Goal: Task Accomplishment & Management: Manage account settings

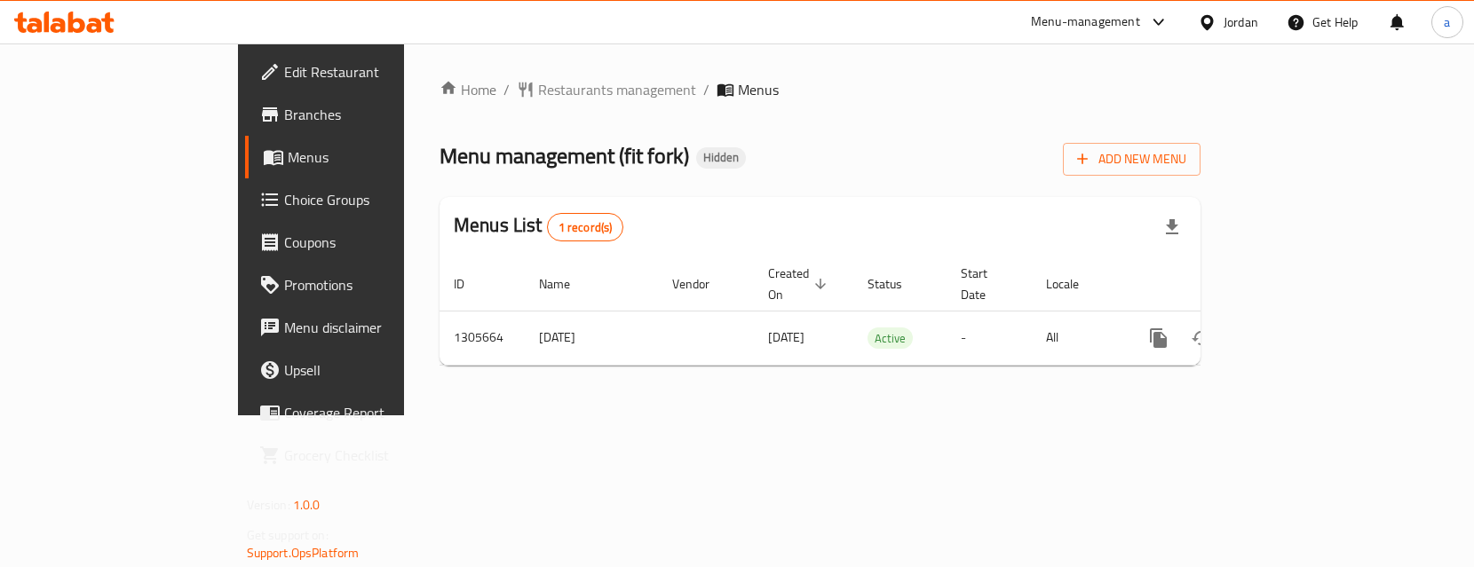
click at [284, 189] on span "Choice Groups" at bounding box center [377, 199] width 186 height 21
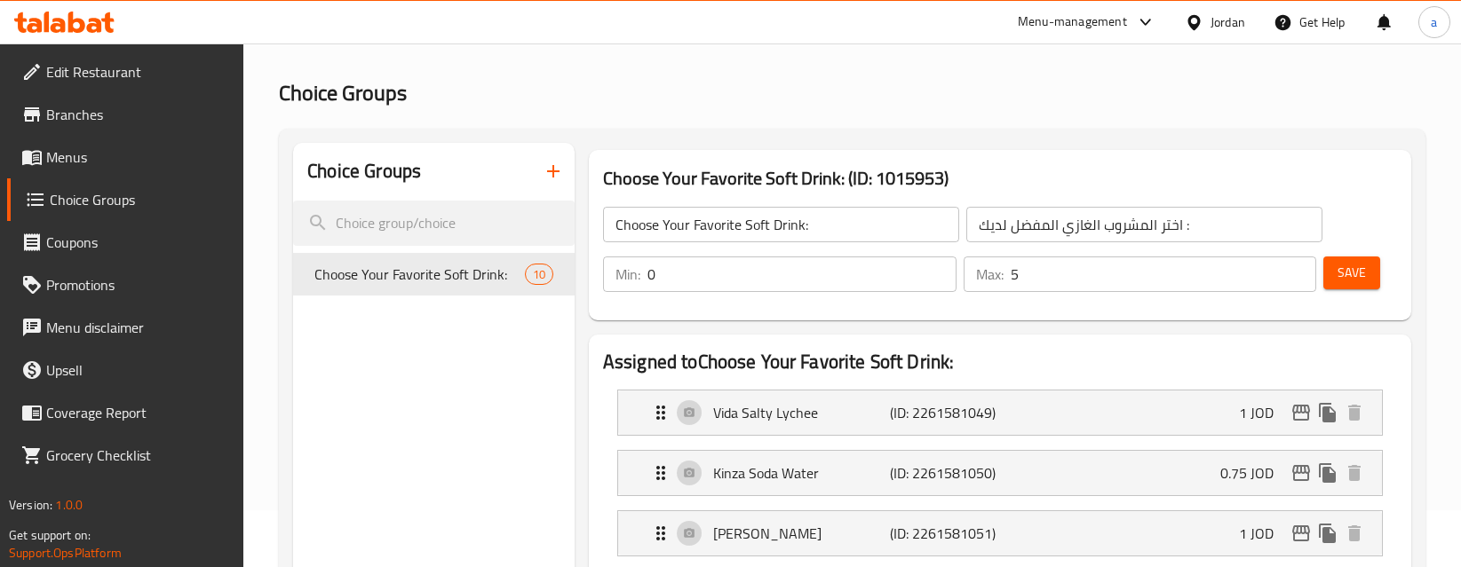
scroll to position [89, 0]
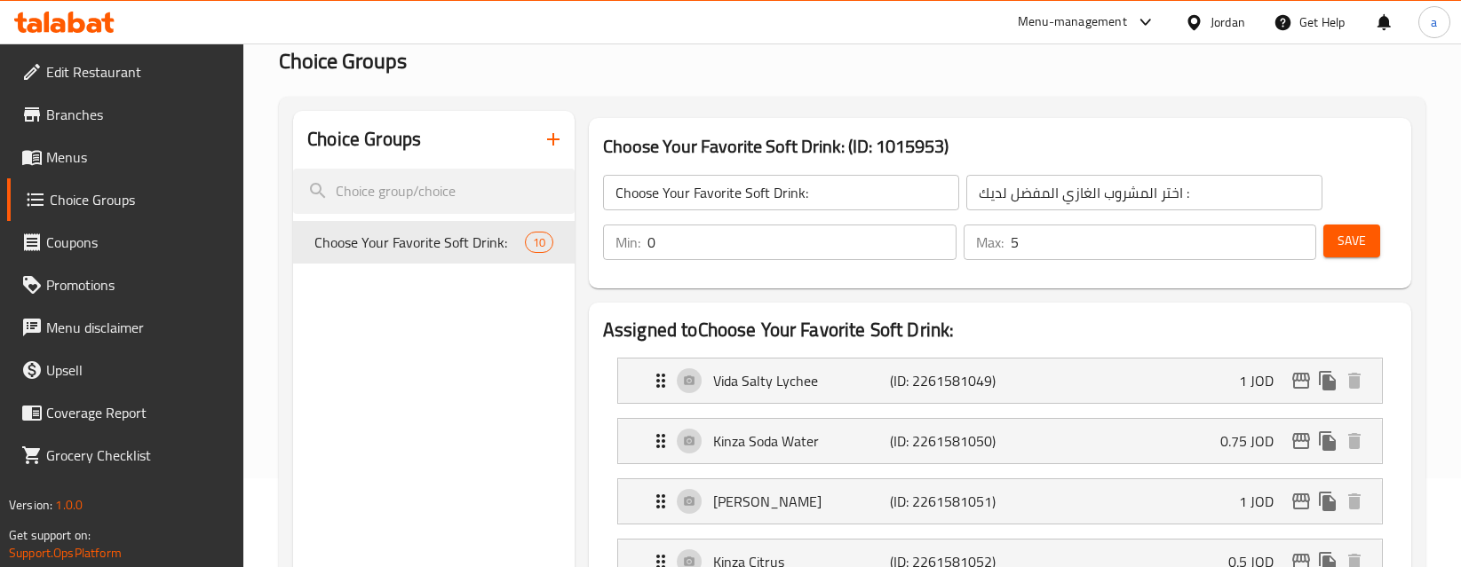
click at [1382, 368] on div "Vida Salty Lychee (ID: 2261581049) 1 JOD Name (En) Vida Salty Lychee Name (En) …" at bounding box center [1000, 381] width 766 height 46
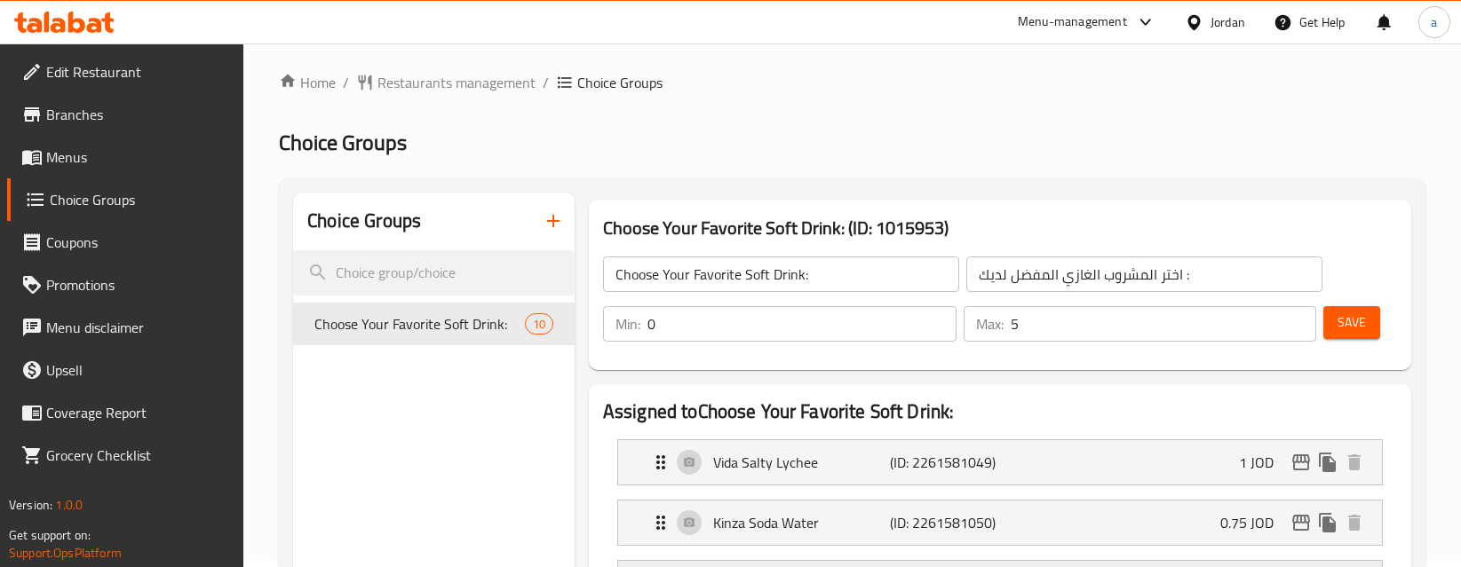
scroll to position [0, 0]
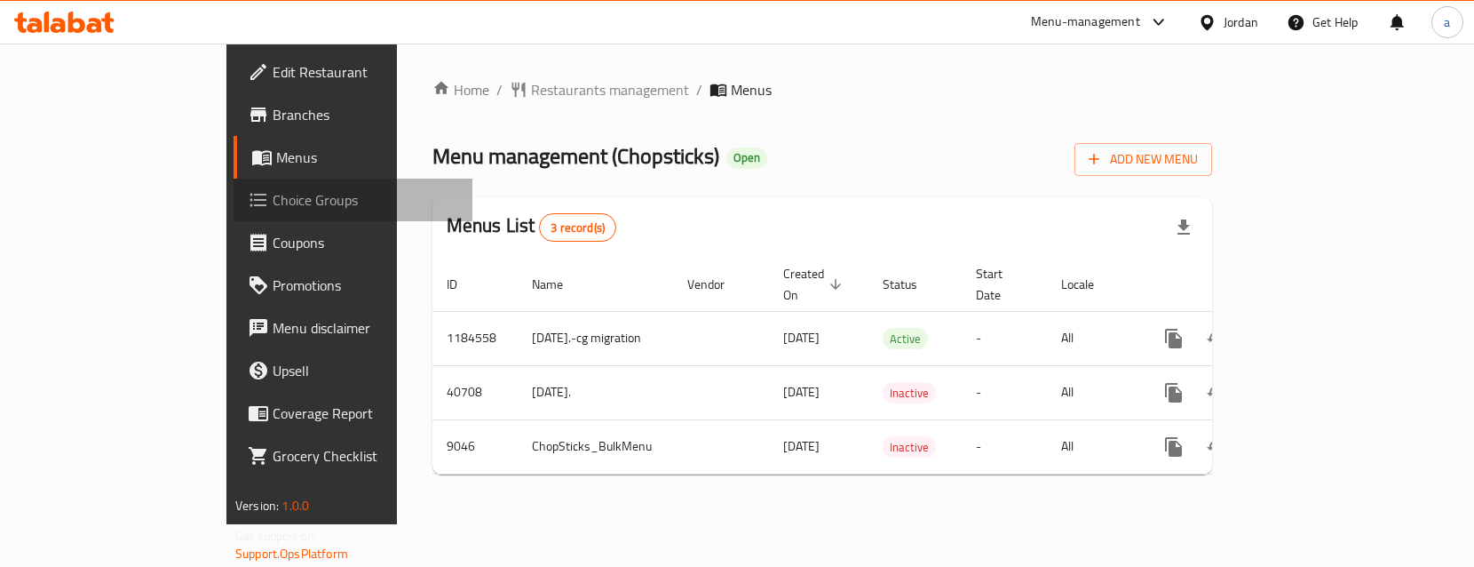
click at [273, 205] on span "Choice Groups" at bounding box center [366, 199] width 186 height 21
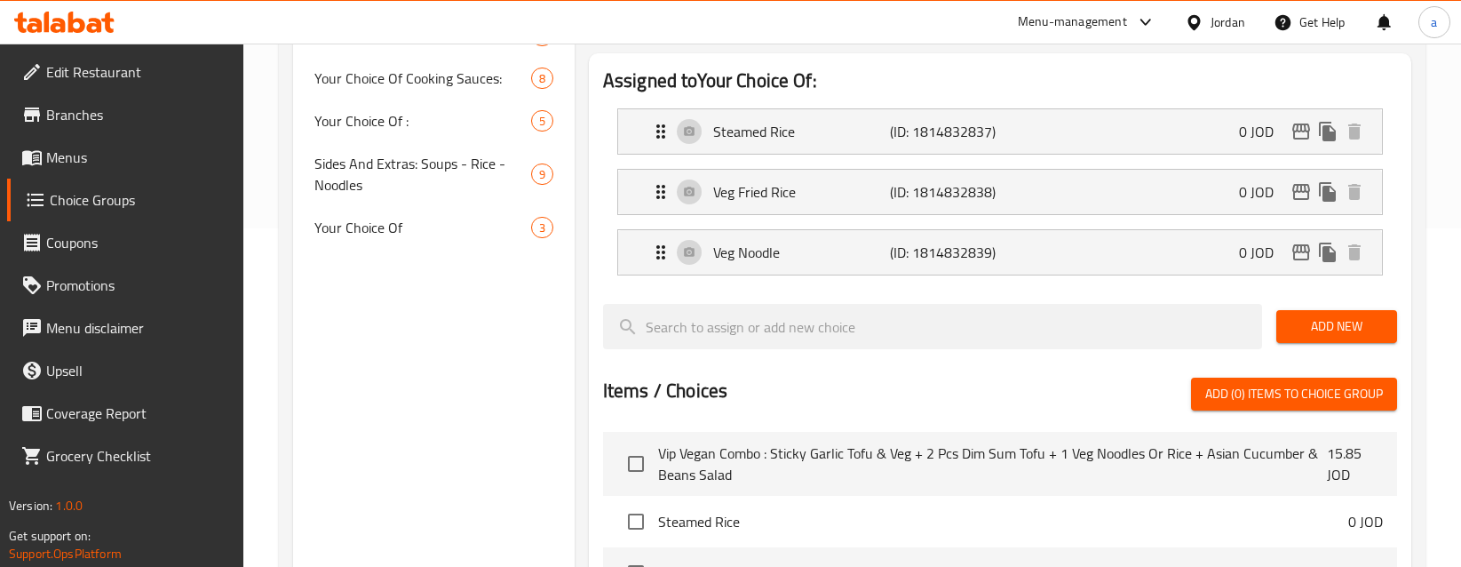
scroll to position [161, 0]
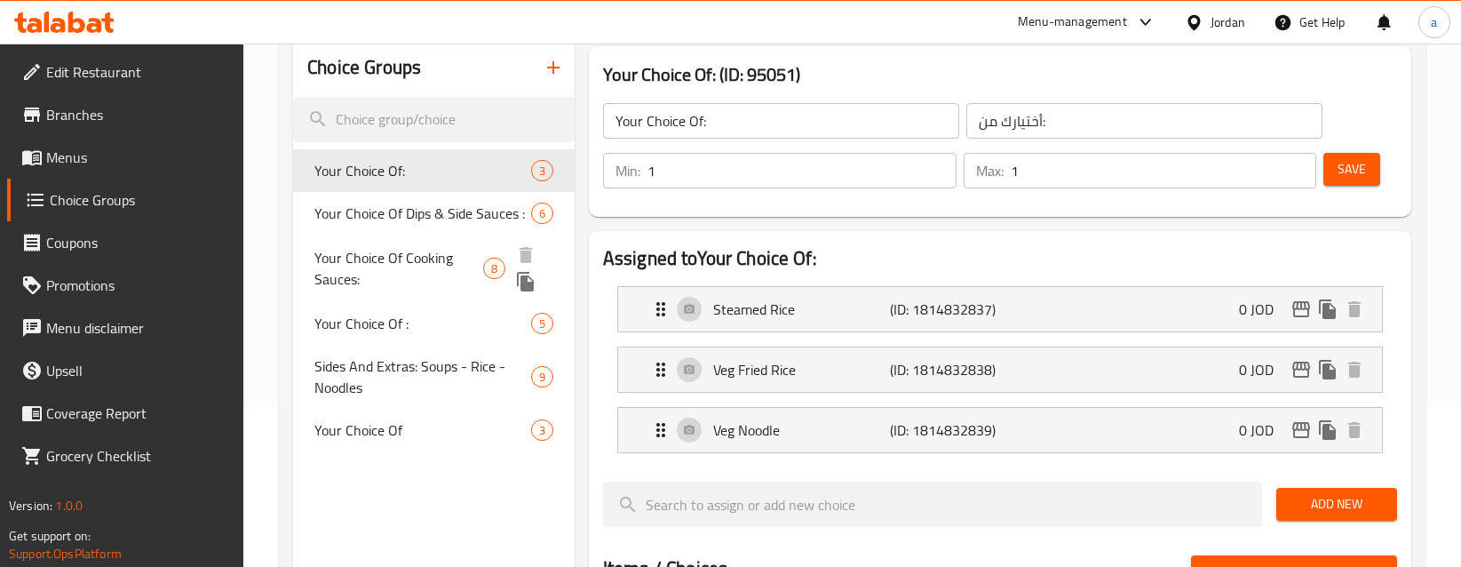
click at [408, 224] on span "Your Choice Of Dips & Side Sauces :" at bounding box center [422, 212] width 217 height 21
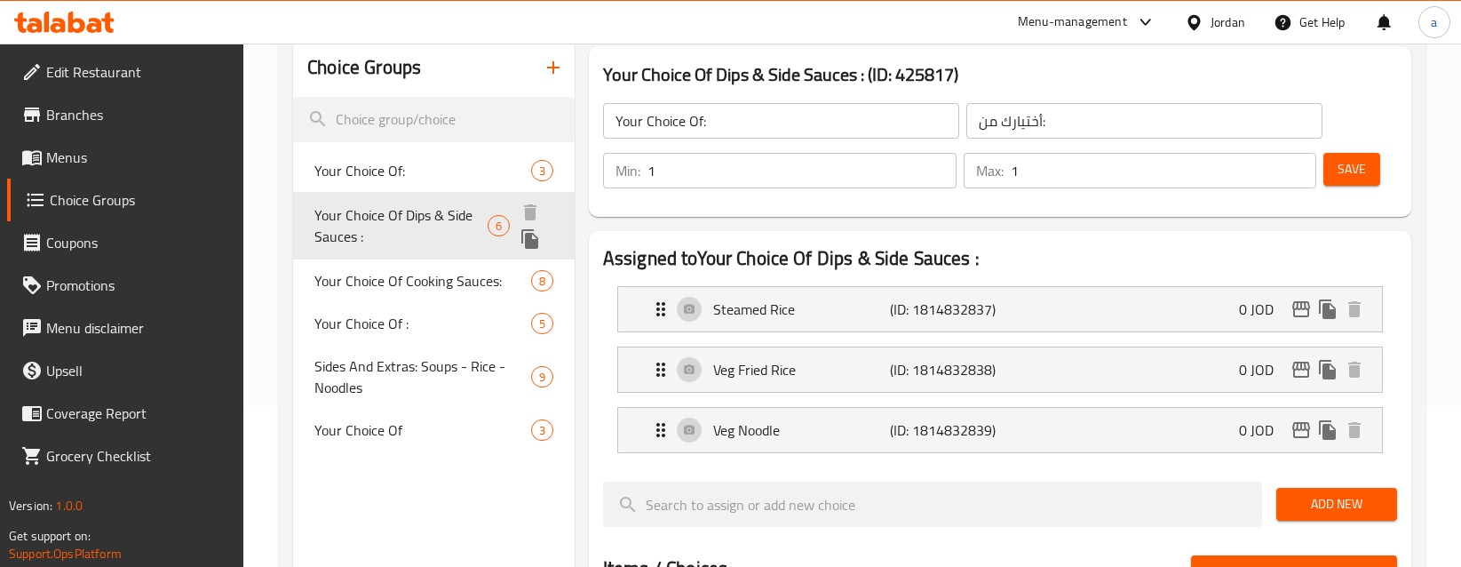
type input "Your Choice Of Dips & Side Sauces :"
type input "اختيارك من الصلصات الجانبية والغموس:"
type input "0"
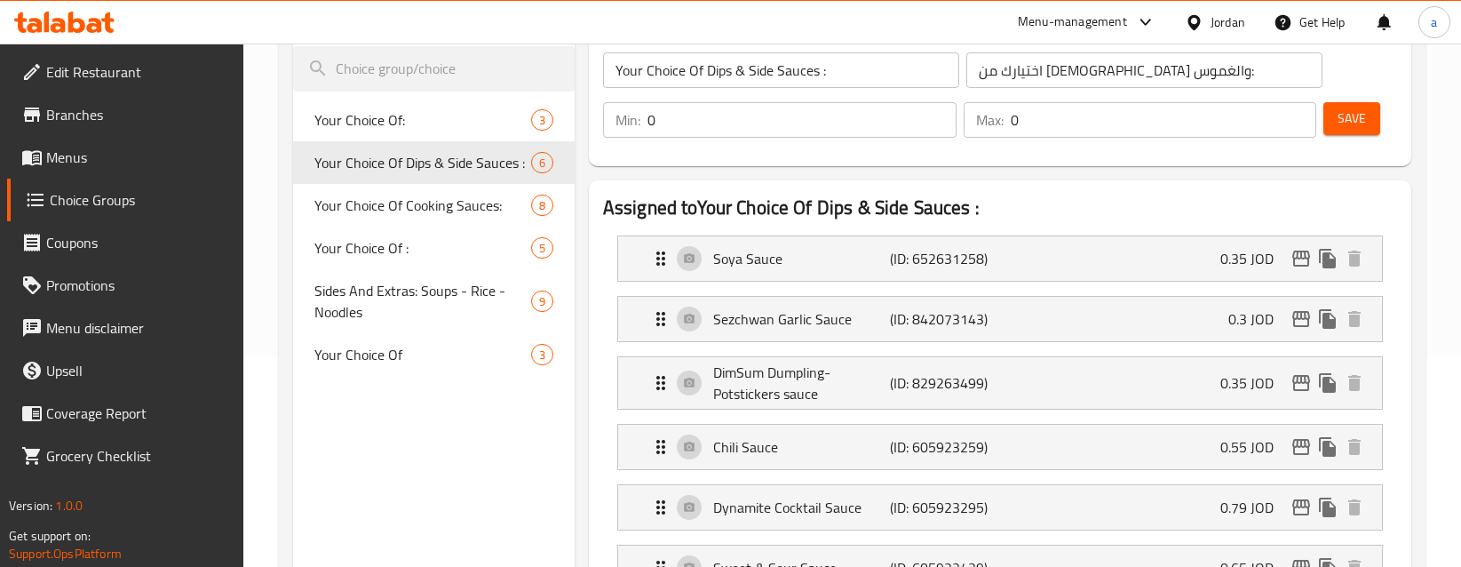
scroll to position [210, 0]
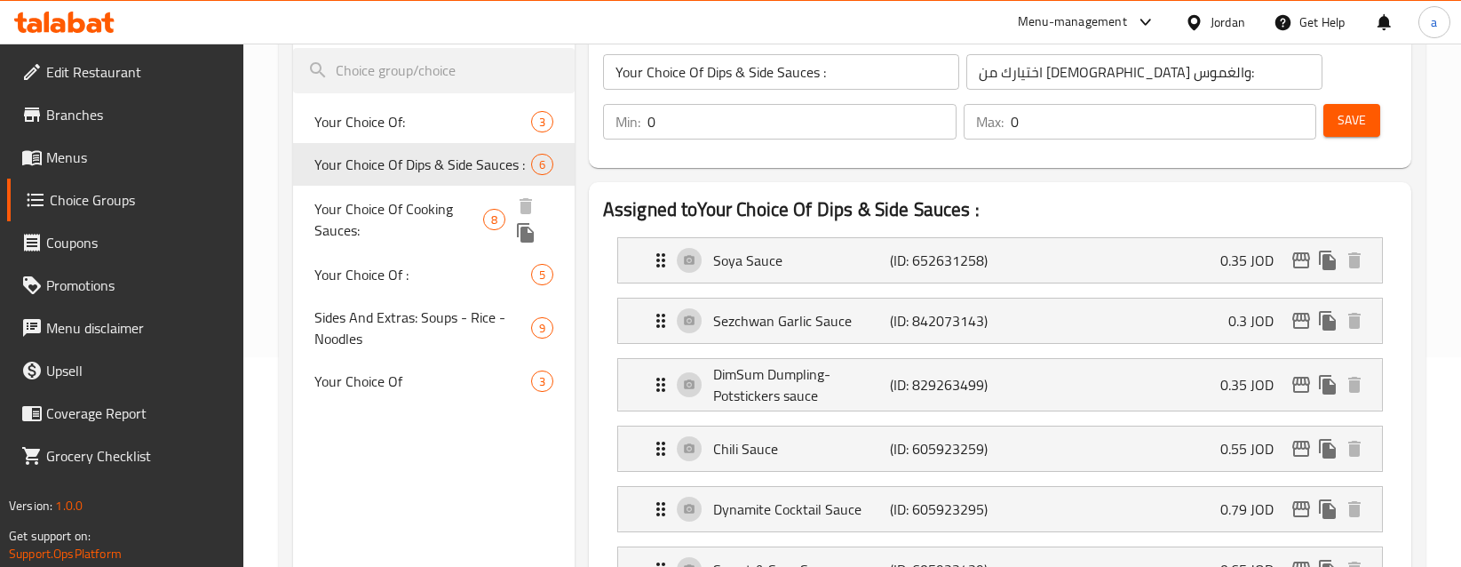
click at [344, 210] on span "Your Choice Of Cooking Sauces:" at bounding box center [398, 219] width 169 height 43
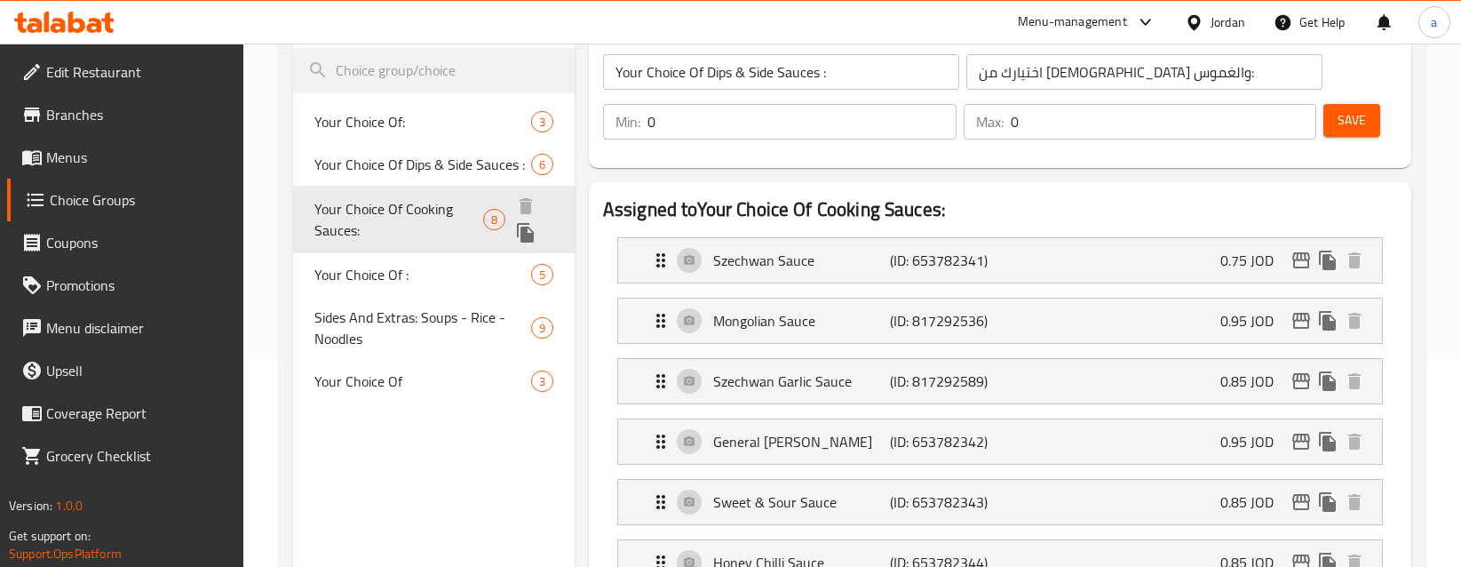
type input "Your Choice Of Cooking Sauces:"
type input "خياركم من صوصات الطبخ:"
type input "1"
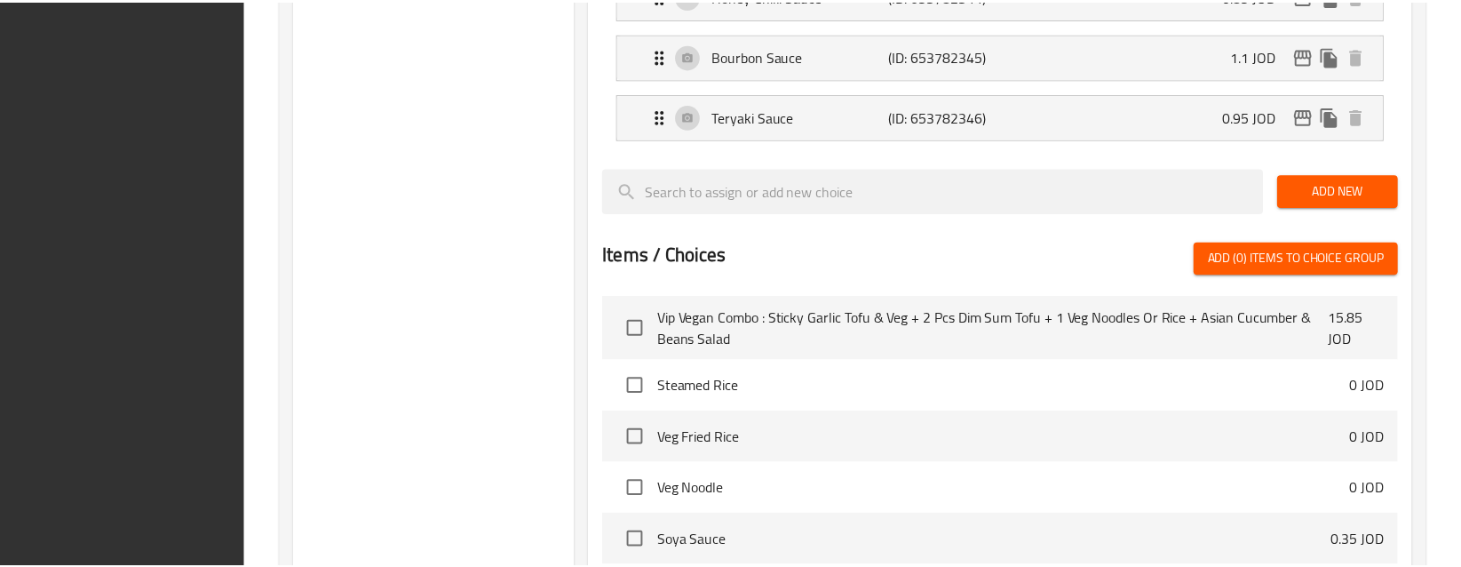
scroll to position [1034, 0]
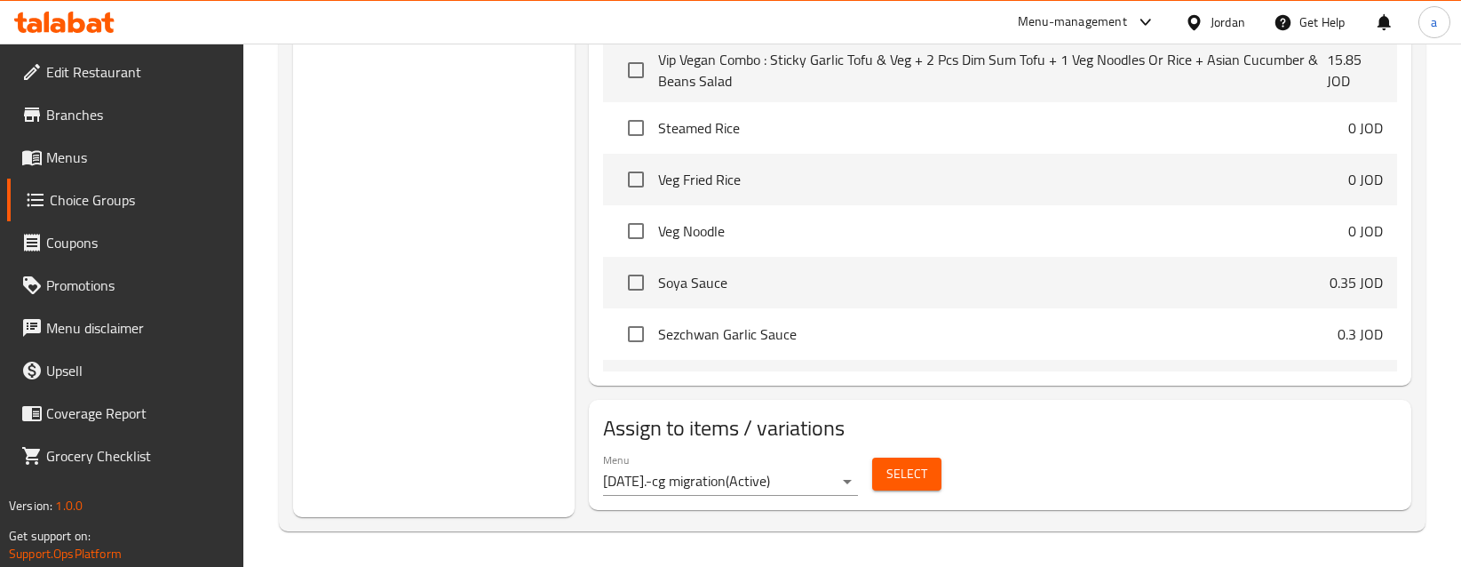
drag, startPoint x: 280, startPoint y: 228, endPoint x: 300, endPoint y: 248, distance: 28.3
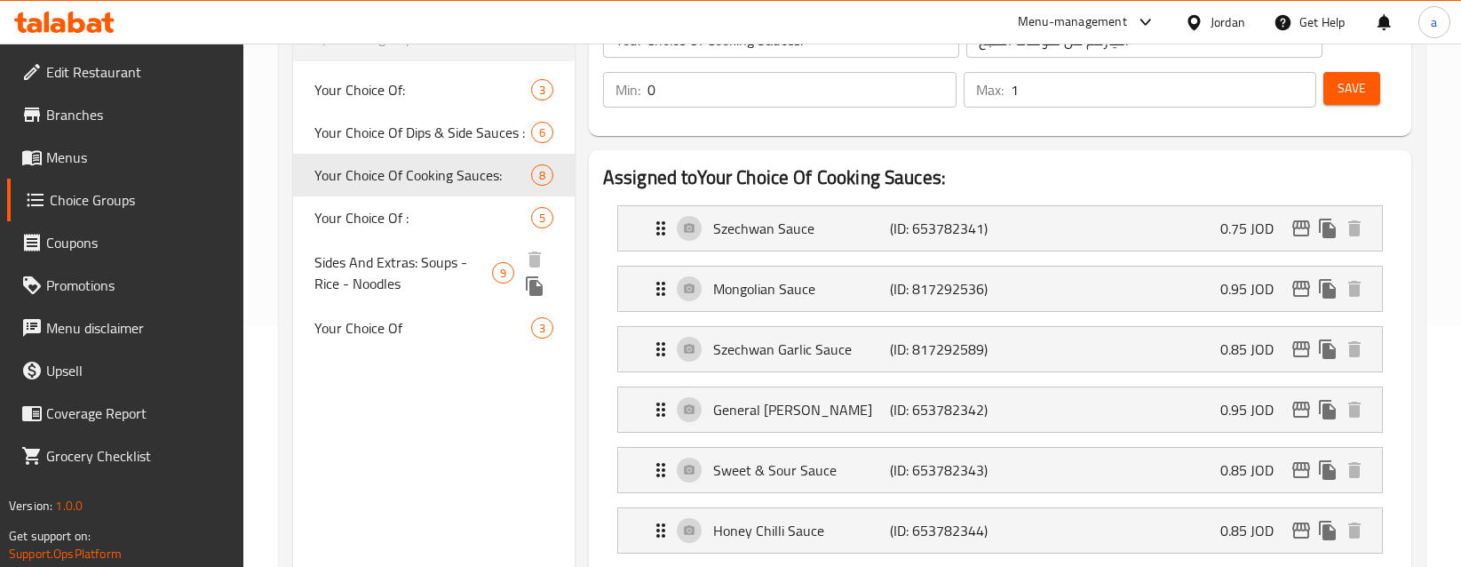
scroll to position [234, 0]
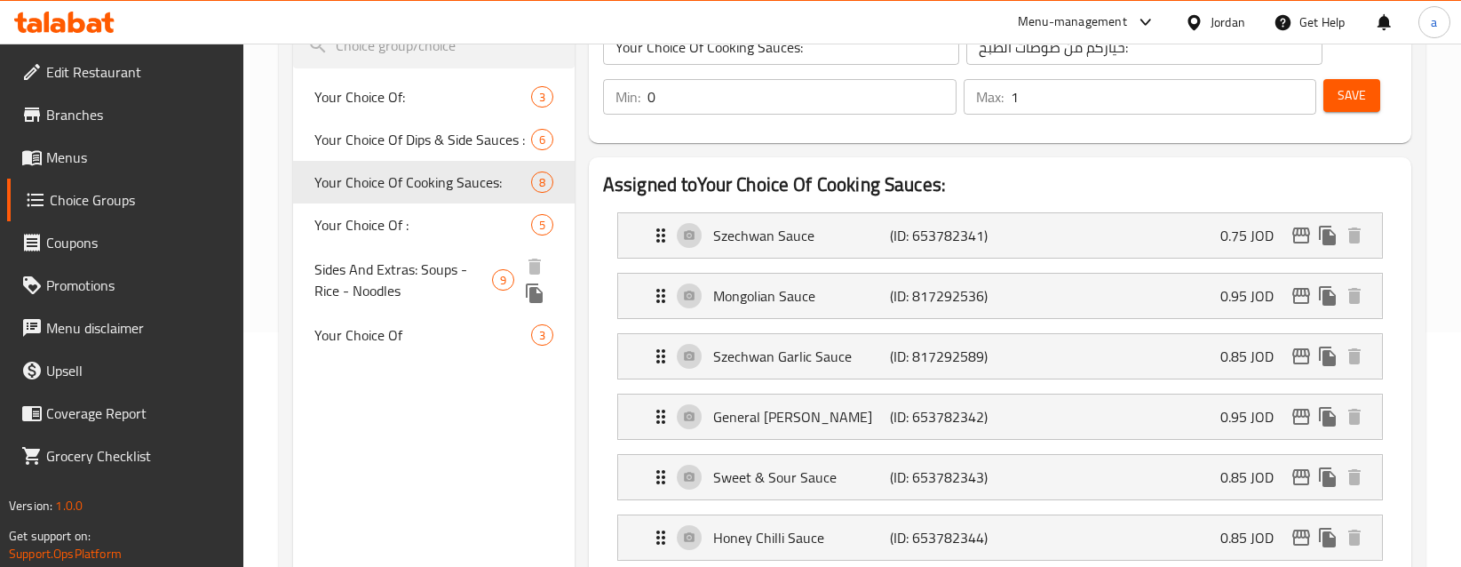
click at [372, 298] on span "Sides And Extras: Soups - Rice - Noodles" at bounding box center [403, 279] width 178 height 43
type input "Sides And Extras: Soups - Rice - Noodles"
type input "الجوانب والإضافات : شوربات - أرز - نودلز"
type input "5"
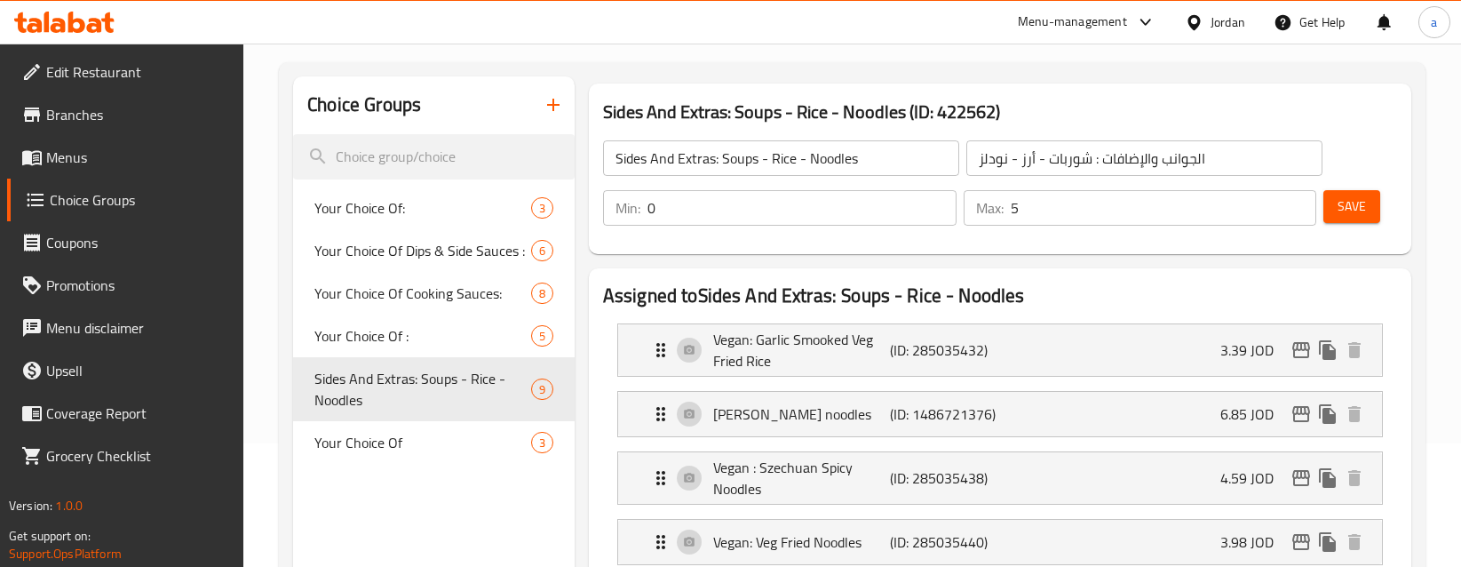
scroll to position [0, 0]
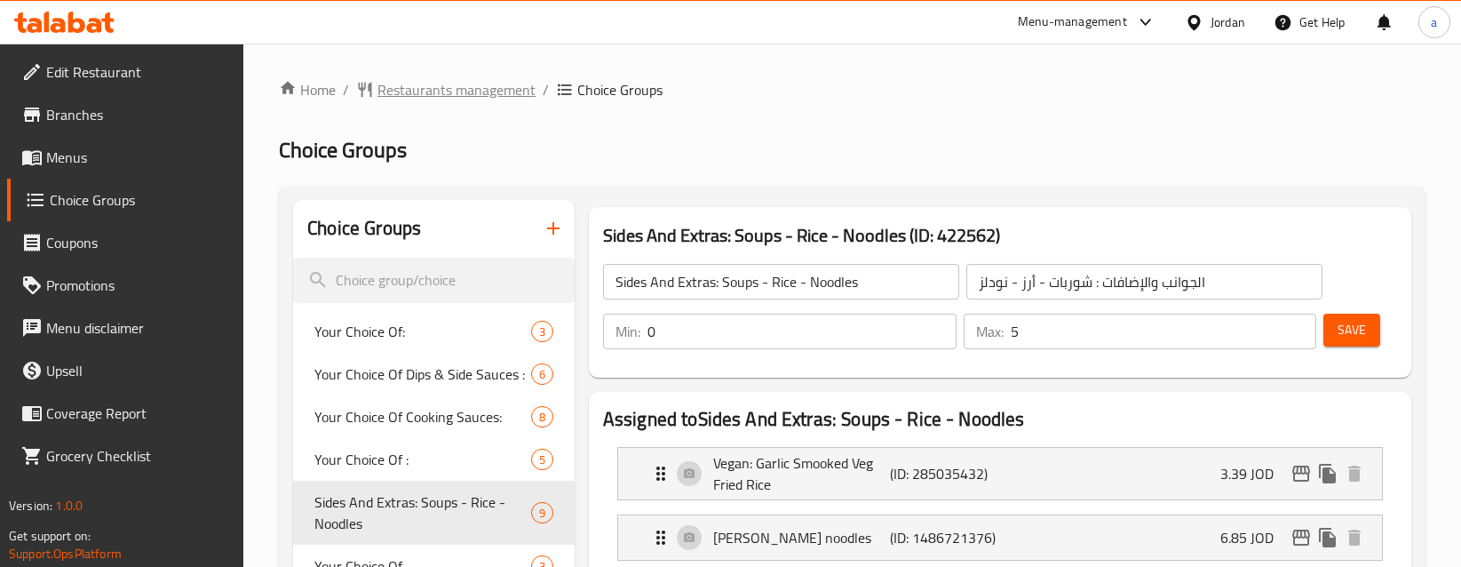
click at [413, 95] on span "Restaurants management" at bounding box center [456, 89] width 158 height 21
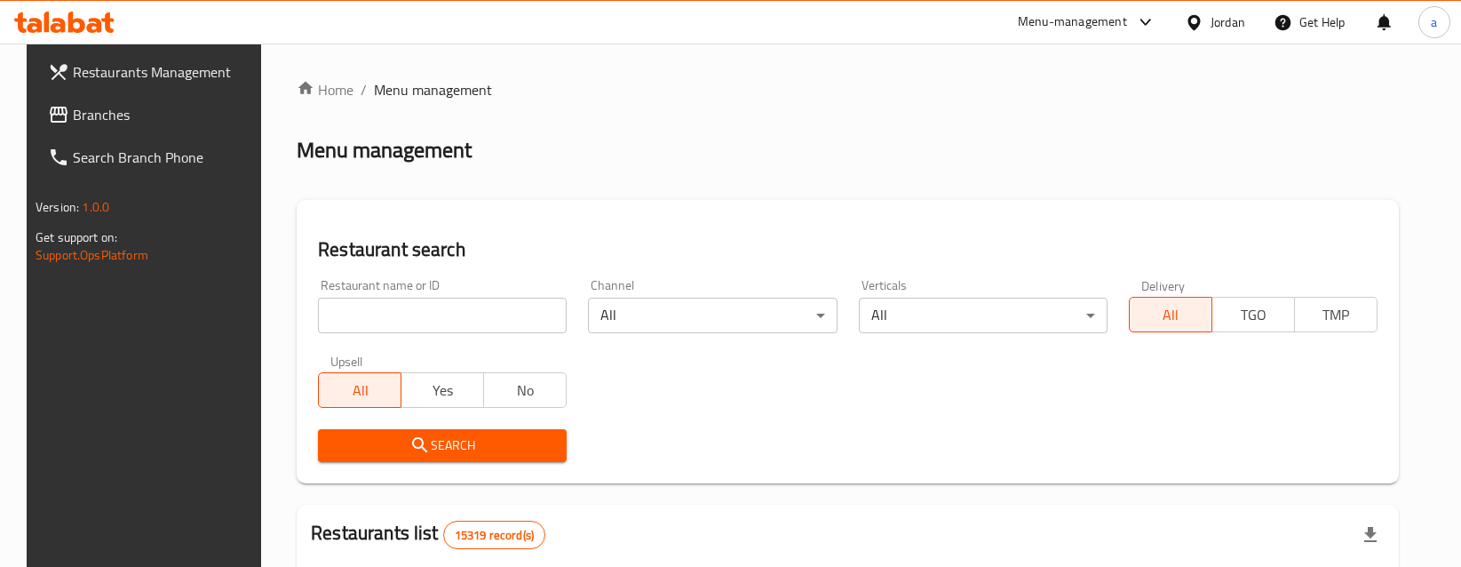
click at [73, 123] on span "Branches" at bounding box center [165, 114] width 184 height 21
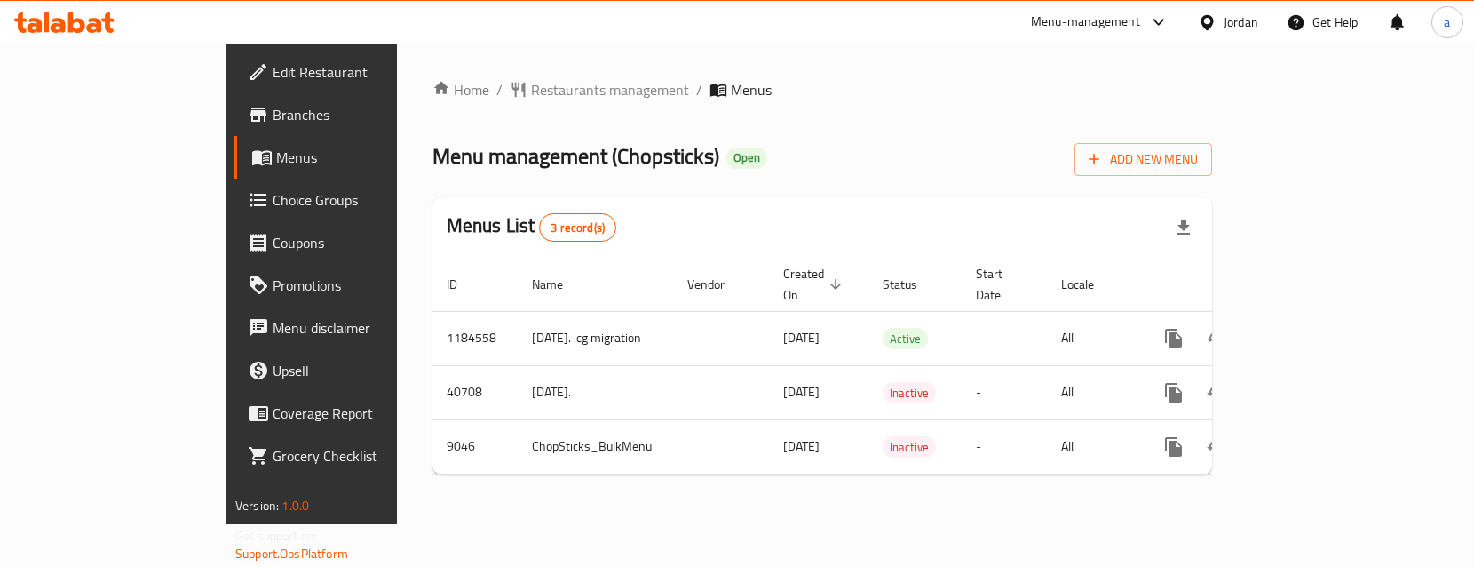
click at [273, 201] on span "Choice Groups" at bounding box center [366, 199] width 186 height 21
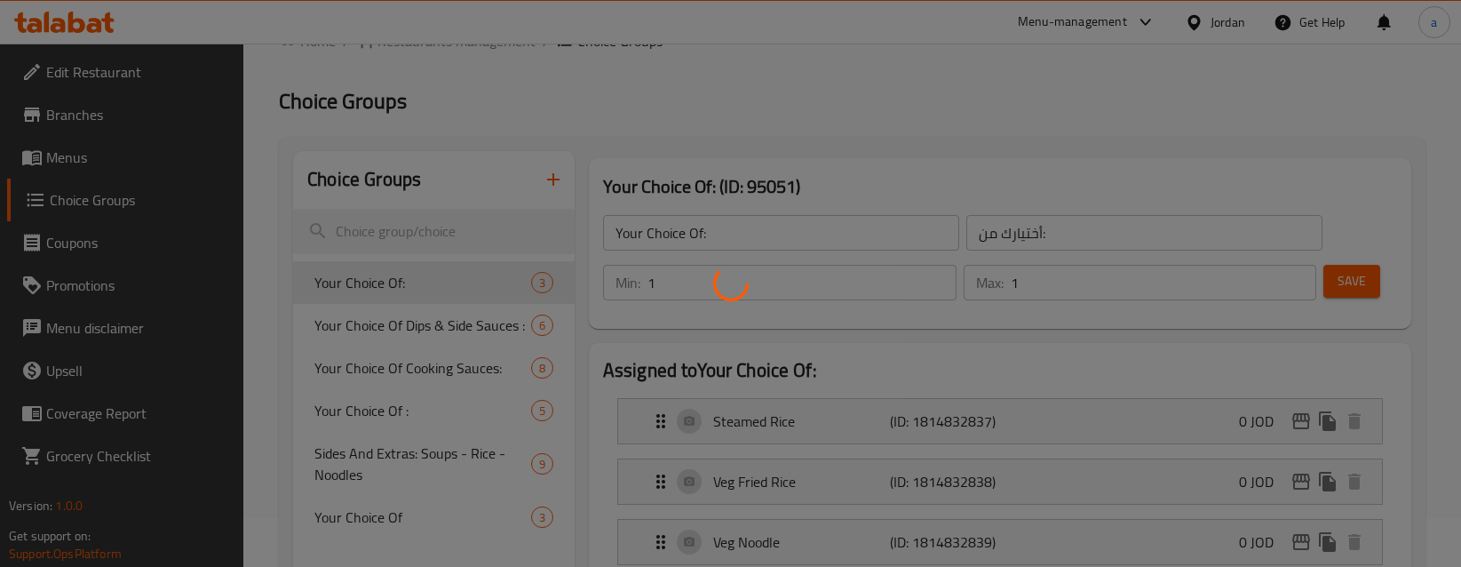
scroll to position [89, 0]
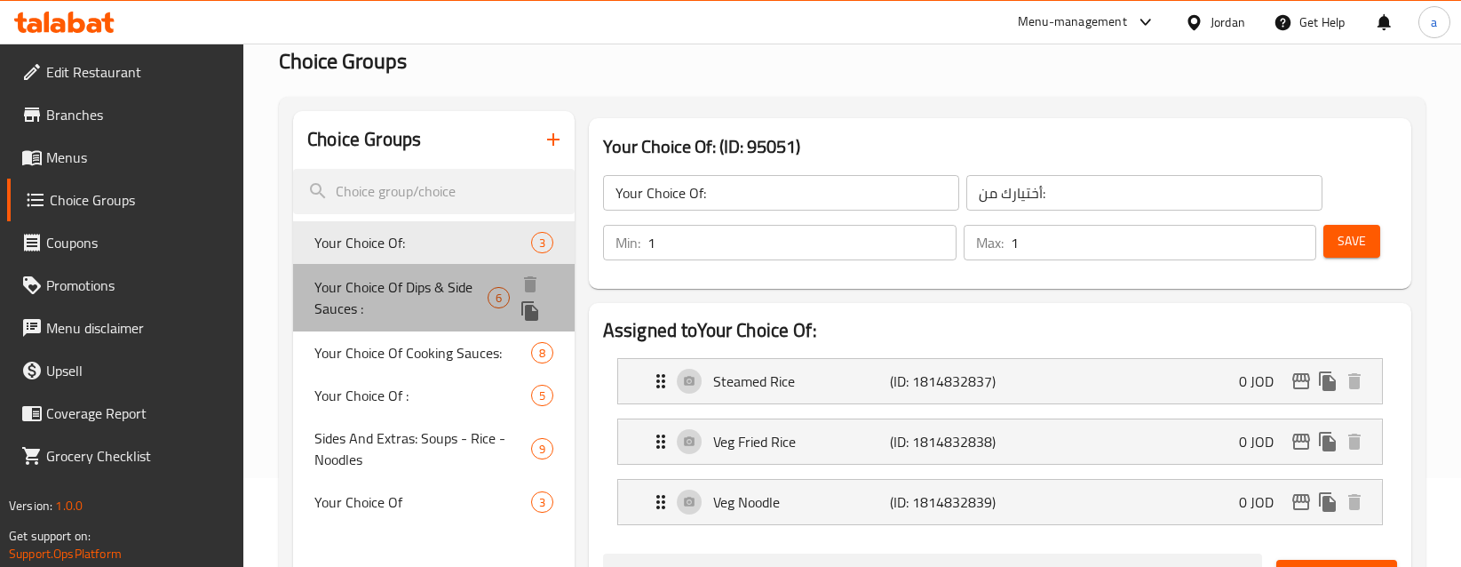
click at [425, 289] on span "Your Choice Of Dips & Side Sauces :" at bounding box center [400, 297] width 172 height 43
type input "Your Choice Of Dips & Side Sauces :"
type input "اختيارك من الصلصات الجانبية والغموس:"
type input "0"
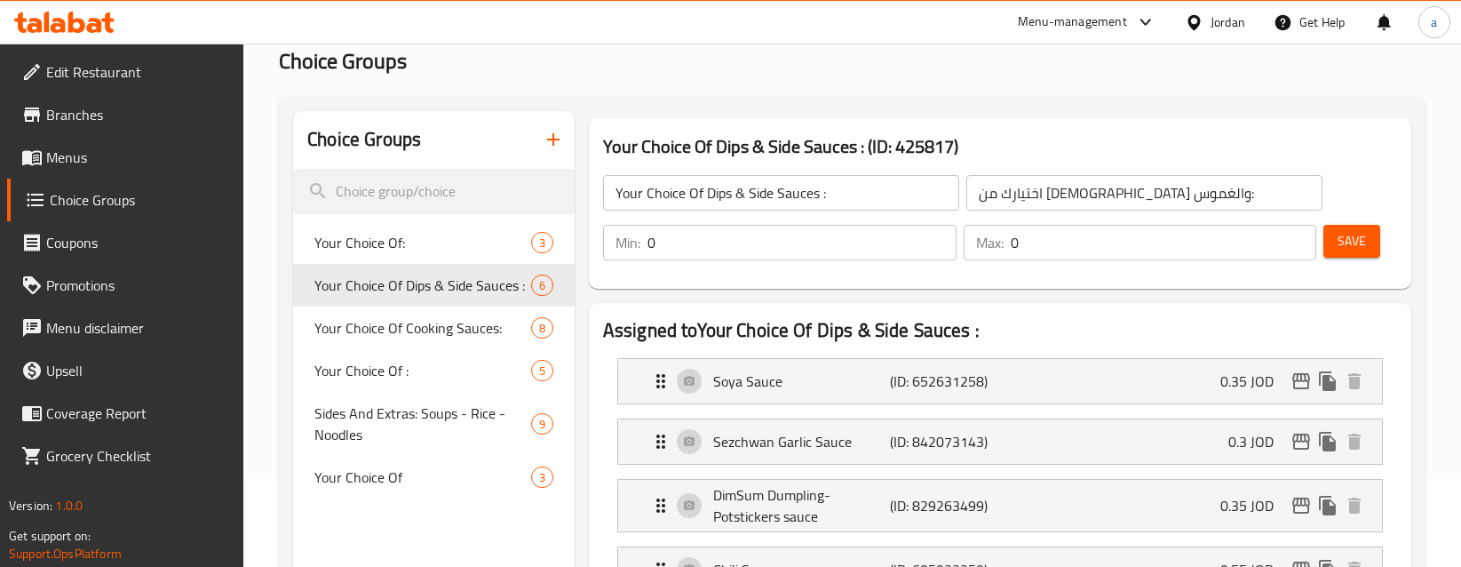
click at [1388, 353] on li "Soya Sauce (ID: 652631258) 0.35 JOD Name (En) Soya Sauce Name (En) Name (Ar) صو…" at bounding box center [1000, 381] width 794 height 60
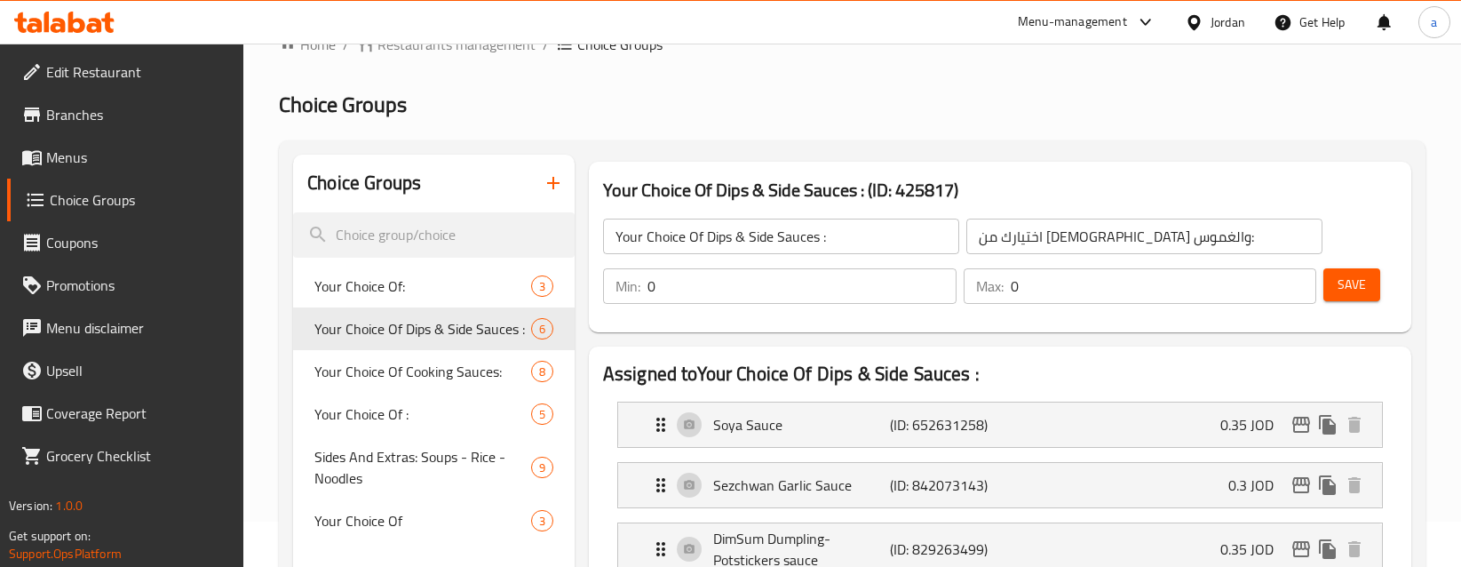
scroll to position [32, 0]
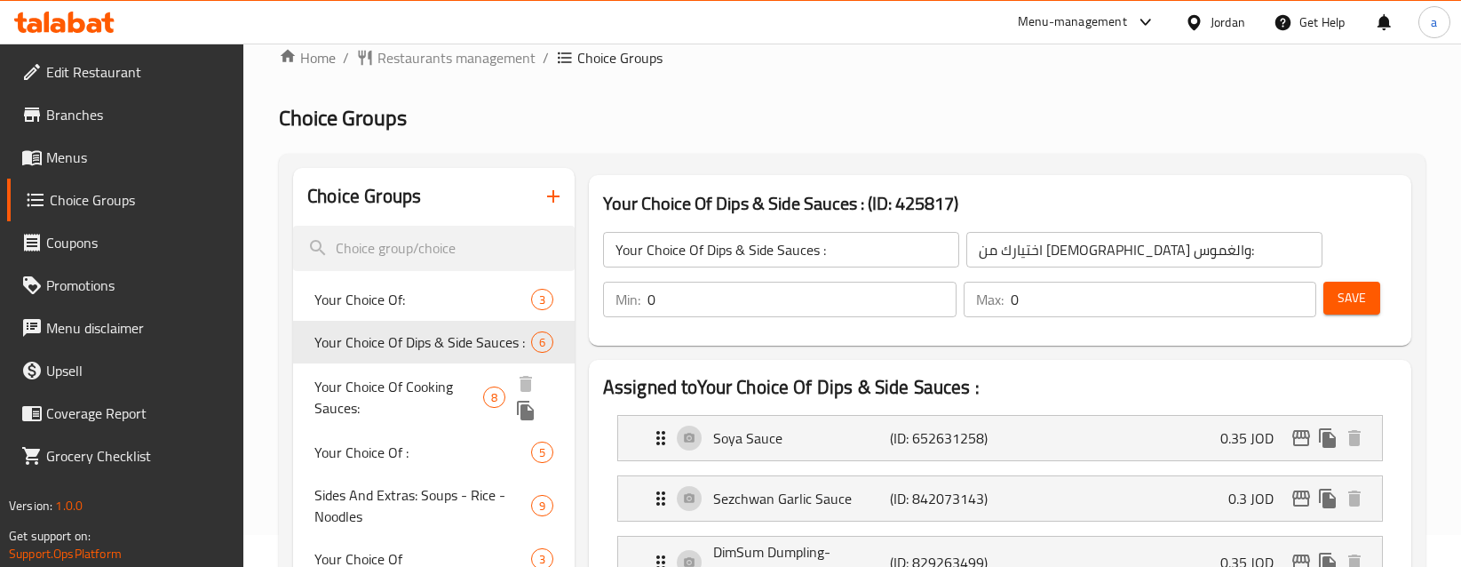
click at [402, 411] on span "Your Choice Of Cooking Sauces:" at bounding box center [398, 397] width 169 height 43
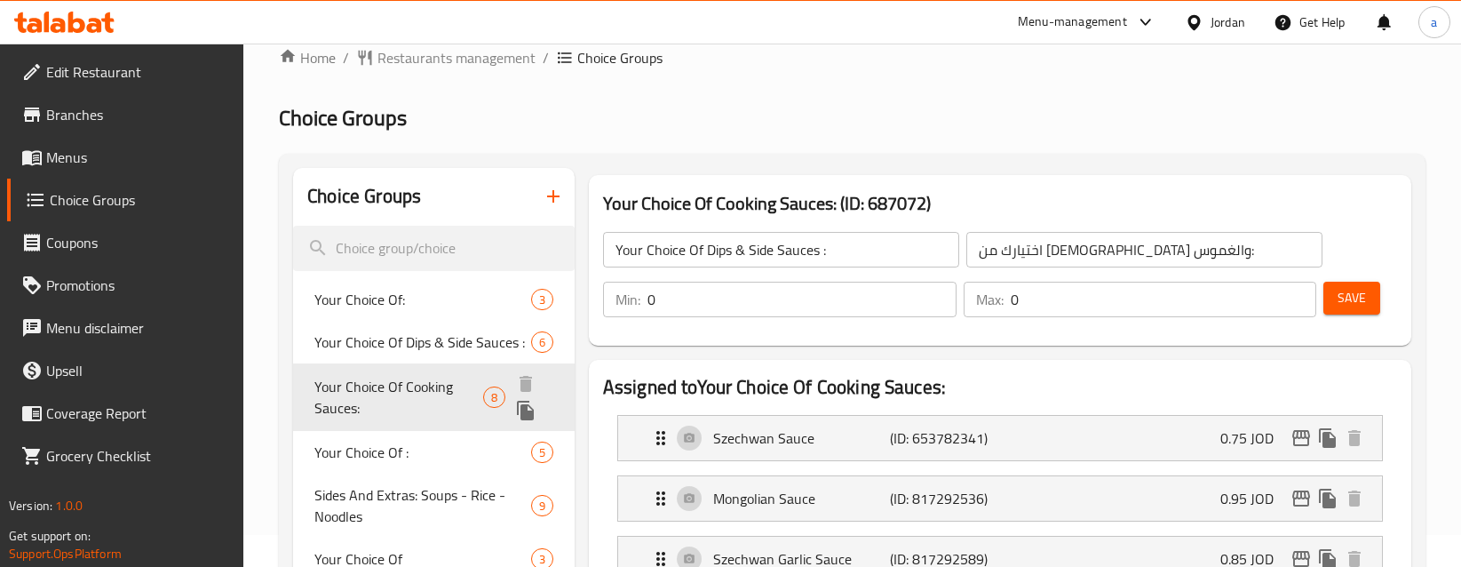
type input "Your Choice Of Cooking Sauces:"
type input "خياركم من صوصات الطبخ:"
type input "1"
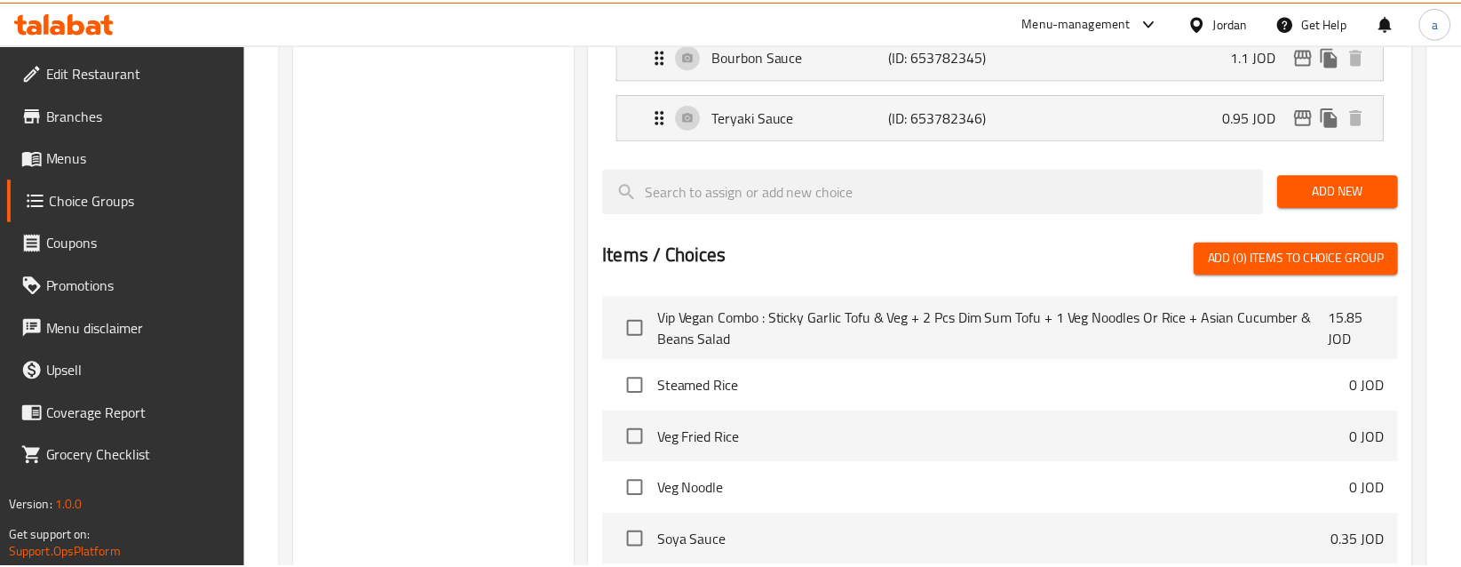
scroll to position [1034, 0]
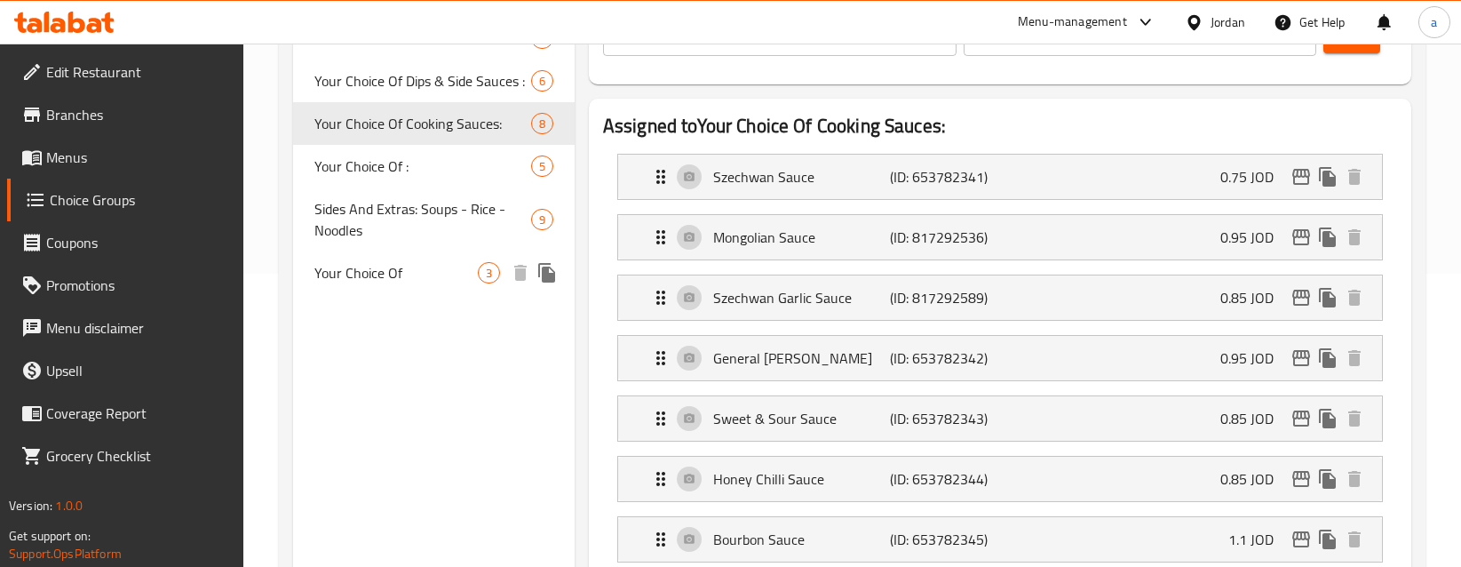
scroll to position [234, 0]
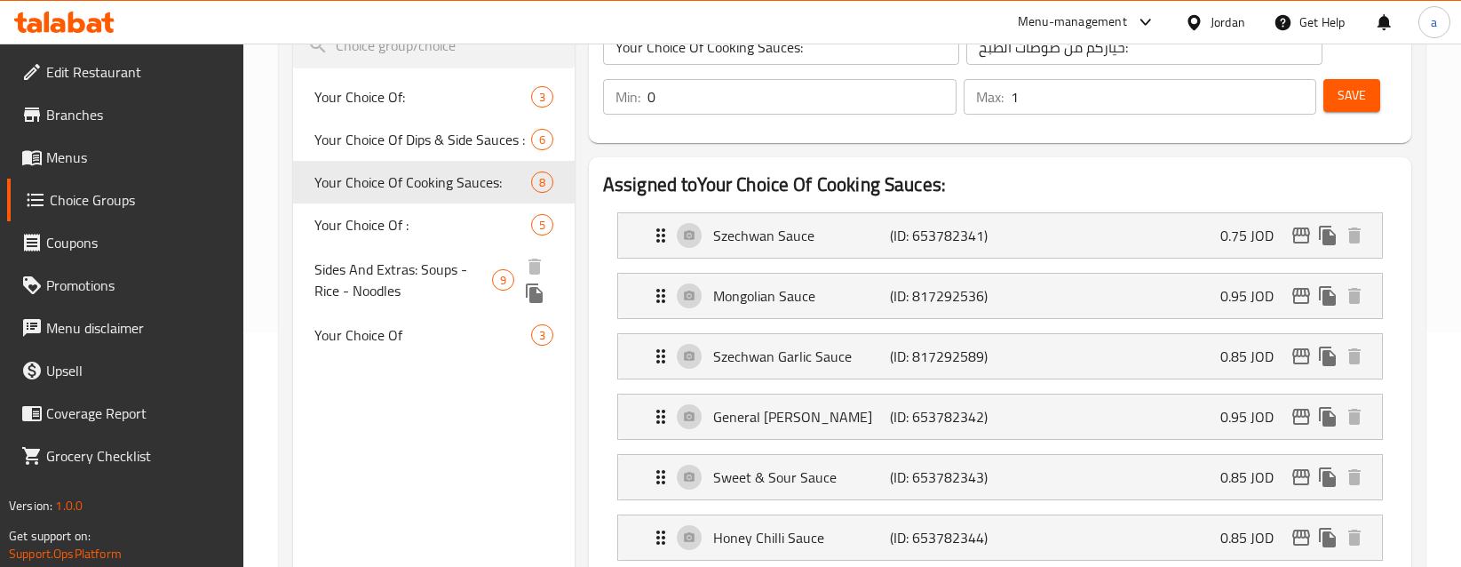
click at [389, 284] on span "Sides And Extras: Soups - Rice - Noodles" at bounding box center [403, 279] width 178 height 43
type input "Sides And Extras: Soups - Rice - Noodles"
type input "الجوانب والإضافات : شوربات - أرز - نودلز"
type input "5"
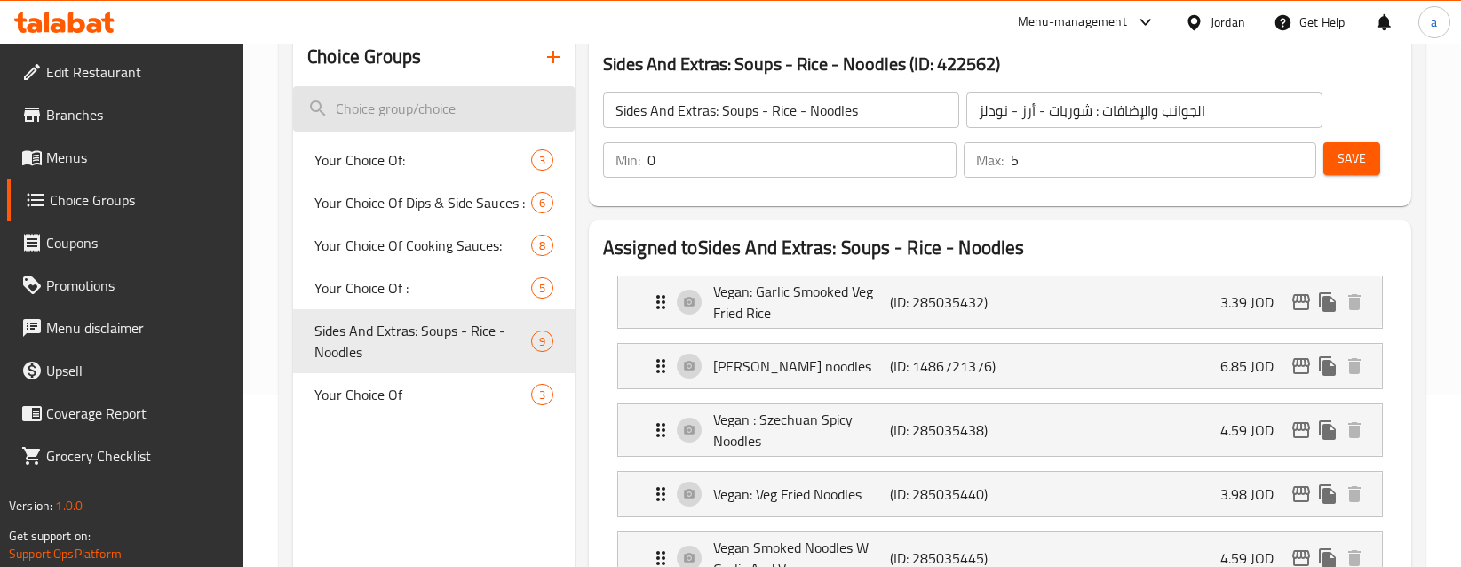
scroll to position [0, 0]
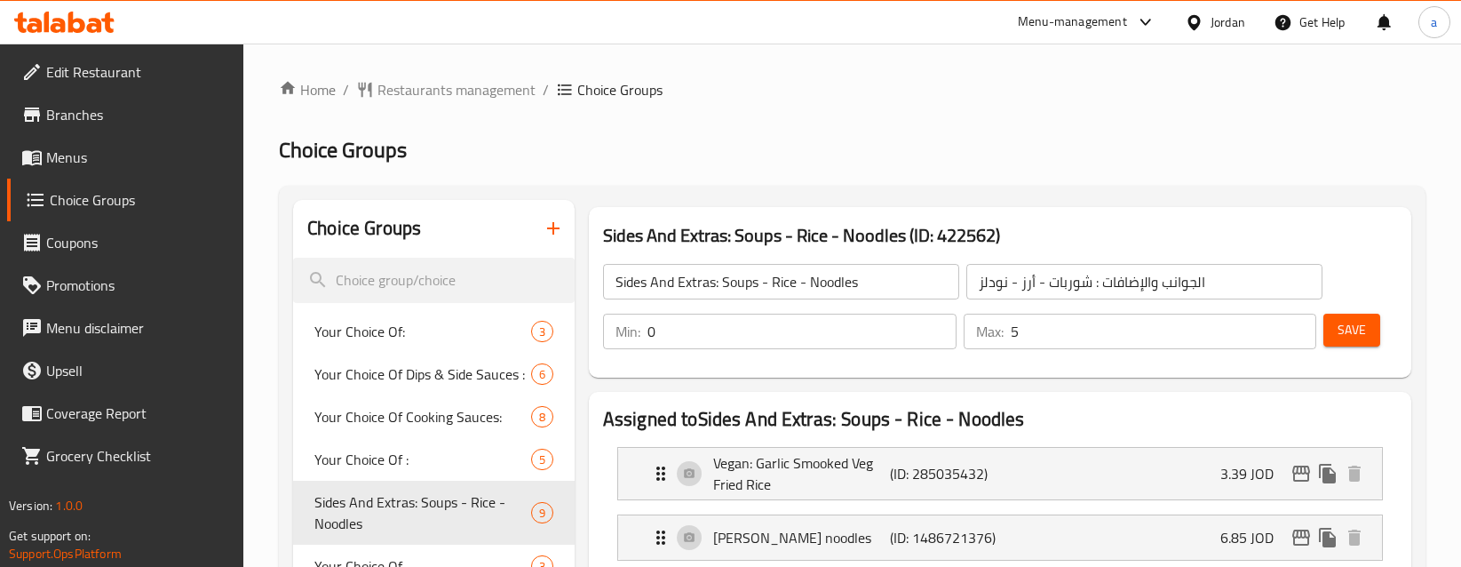
click at [96, 67] on span "Edit Restaurant" at bounding box center [138, 71] width 184 height 21
